Goal: Find specific page/section: Find specific page/section

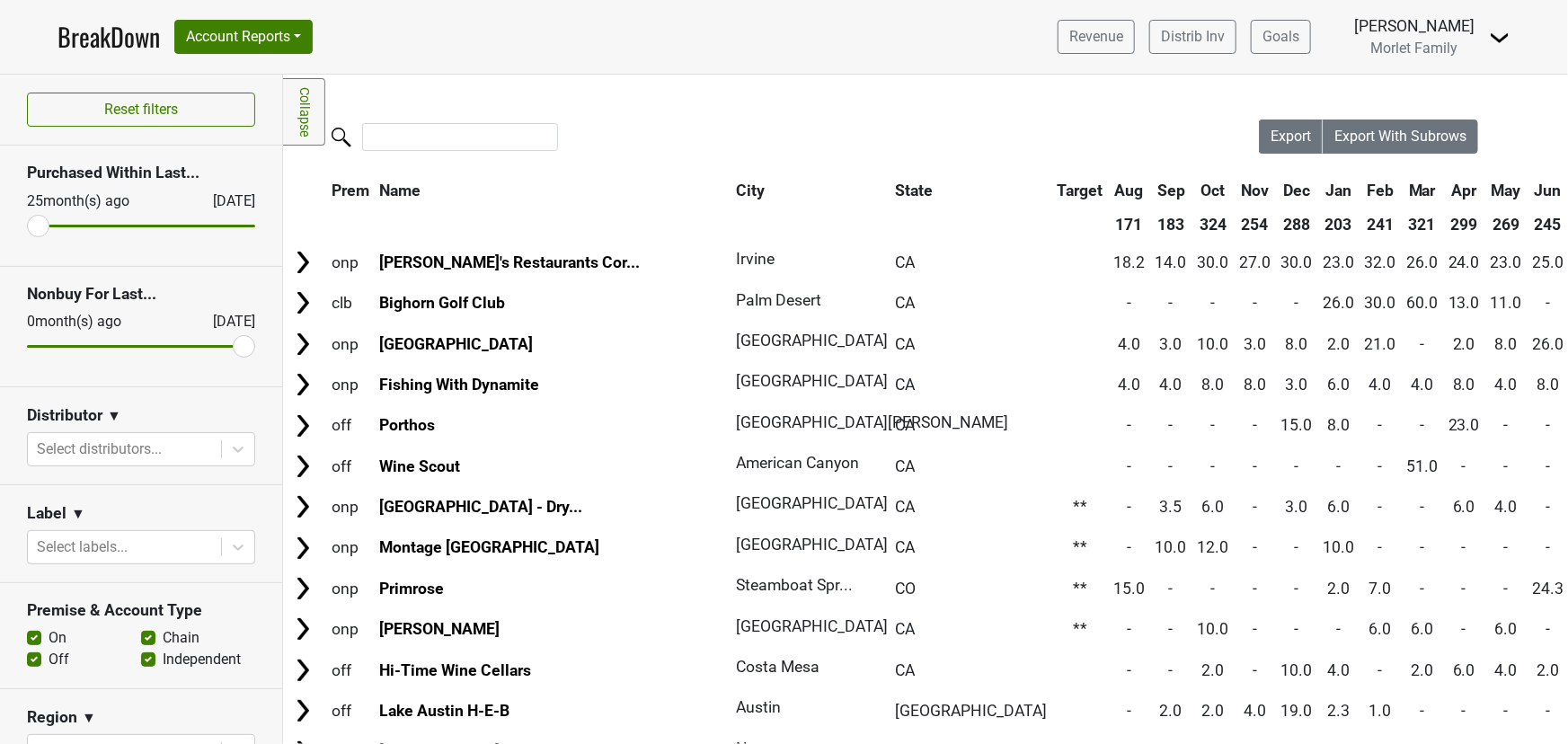
click at [111, 44] on link "BreakDown" at bounding box center [108, 36] width 103 height 38
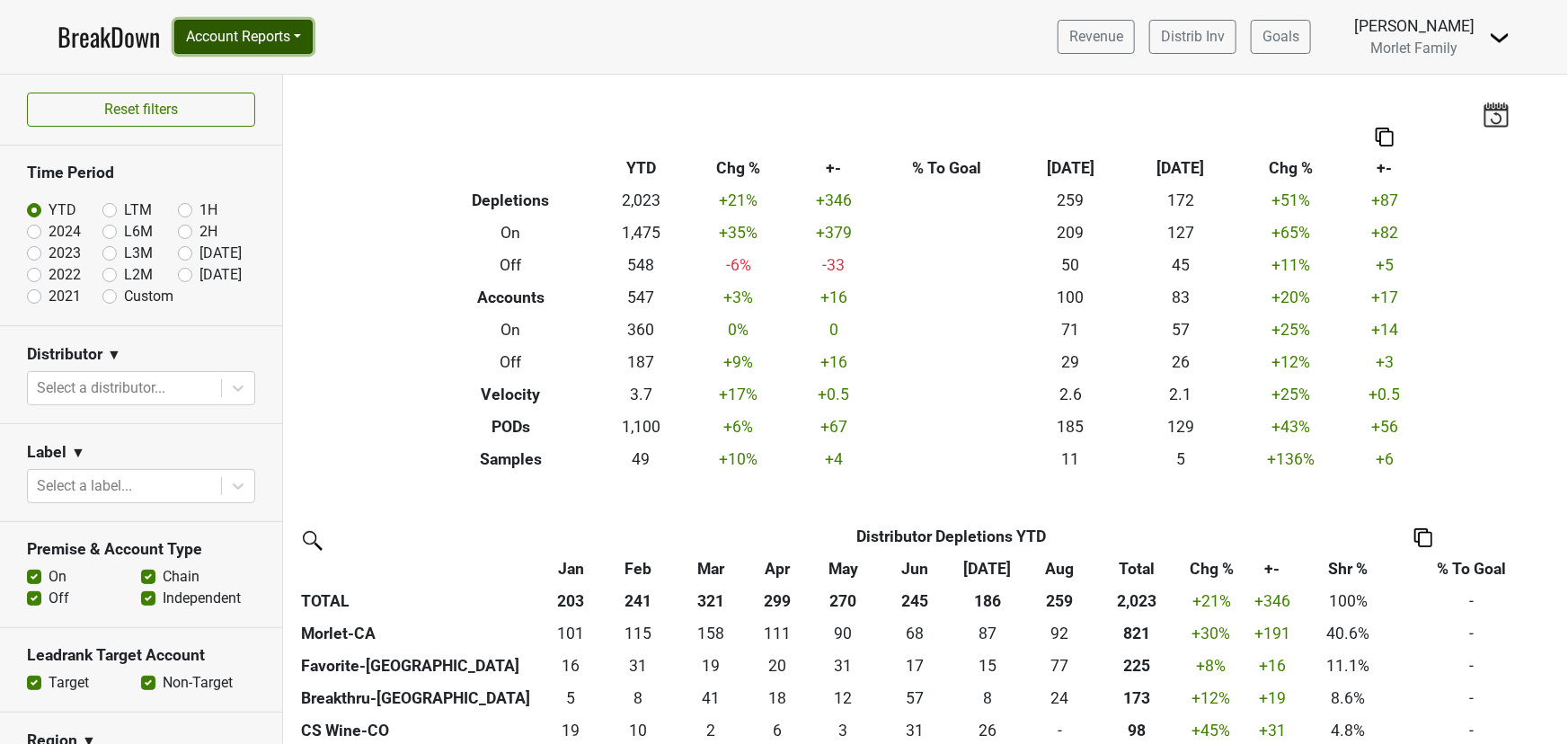
click at [260, 40] on button "Account Reports" at bounding box center [243, 36] width 138 height 34
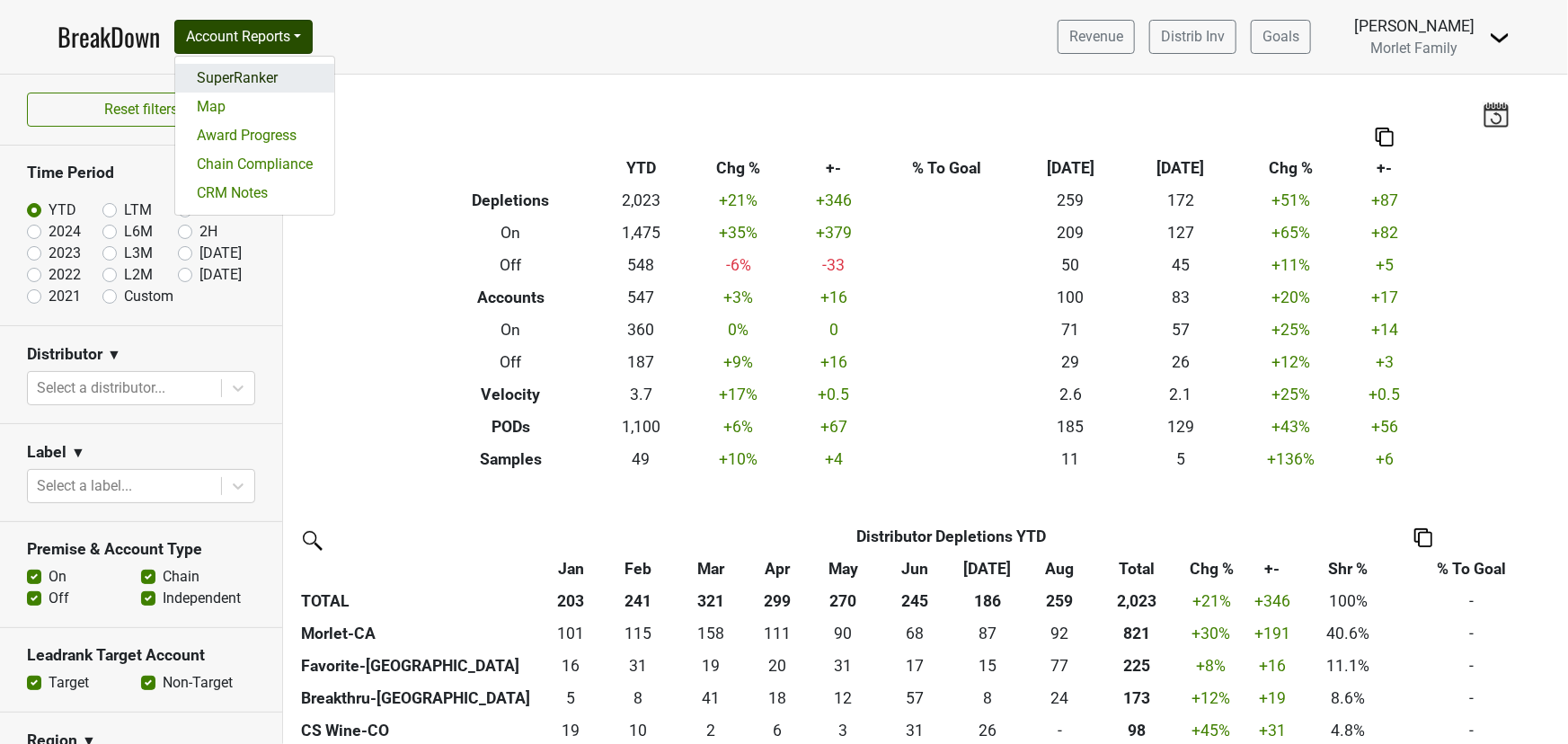
click at [260, 76] on link "SuperRanker" at bounding box center [255, 78] width 159 height 29
